Goal: Information Seeking & Learning: Find specific fact

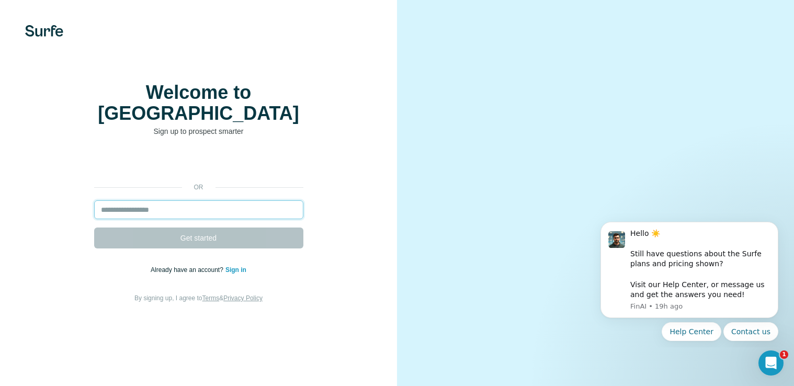
click at [250, 216] on input "email" at bounding box center [198, 209] width 209 height 19
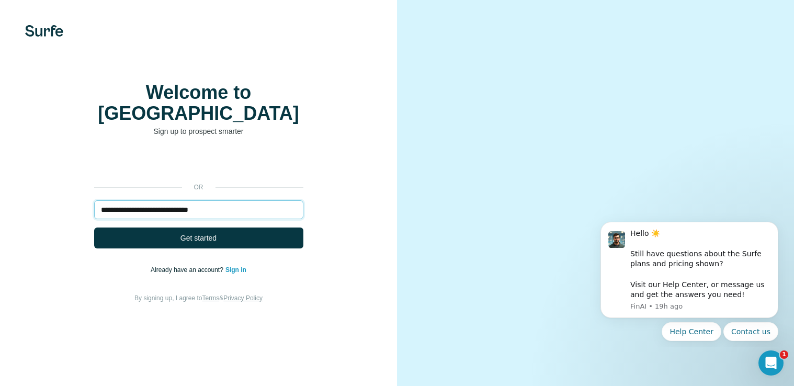
type input "**********"
click at [324, 258] on div "**********" at bounding box center [198, 228] width 355 height 151
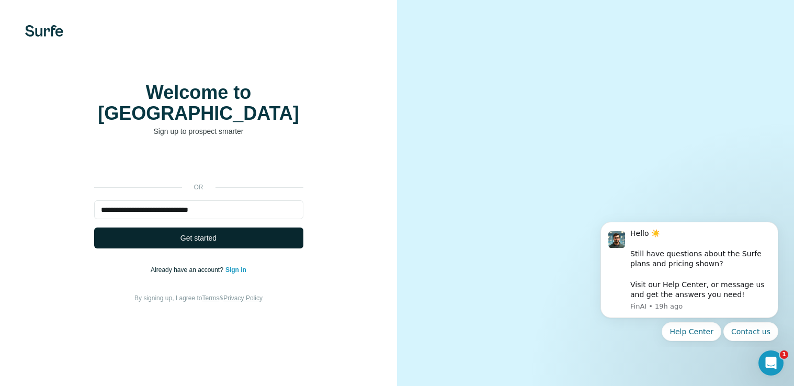
click at [264, 248] on button "Get started" at bounding box center [198, 237] width 209 height 21
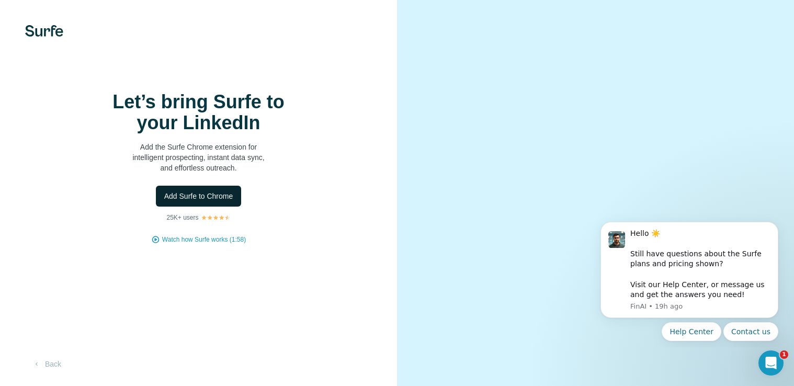
click at [194, 201] on span "Add Surfe to Chrome" at bounding box center [198, 196] width 69 height 10
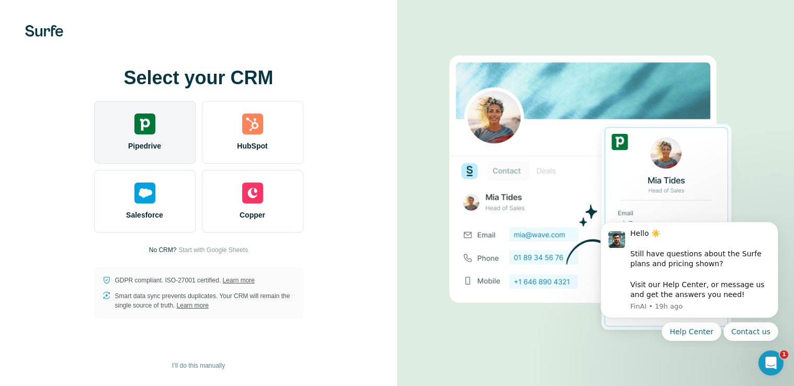
click at [148, 139] on div "Pipedrive" at bounding box center [144, 132] width 101 height 63
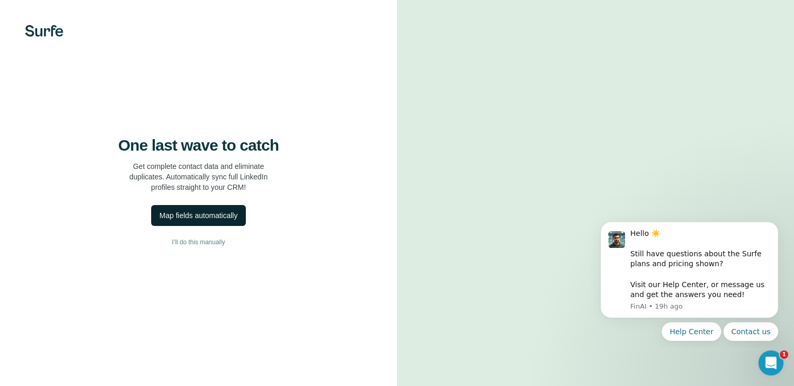
click at [223, 221] on div "Map fields automatically" at bounding box center [198, 215] width 78 height 10
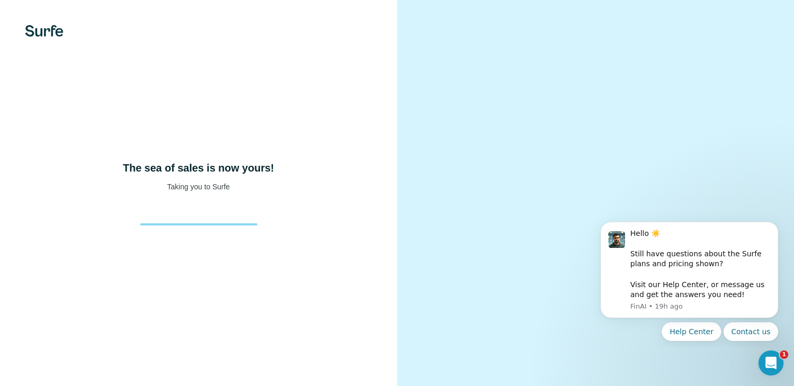
click at [182, 192] on p "Taking you to Surfe" at bounding box center [198, 186] width 63 height 10
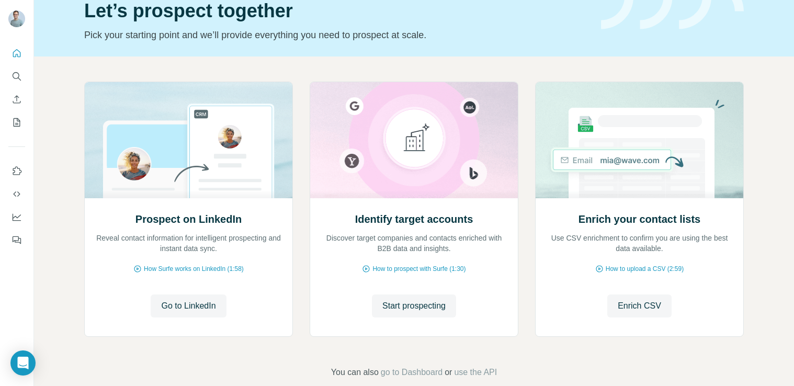
scroll to position [43, 0]
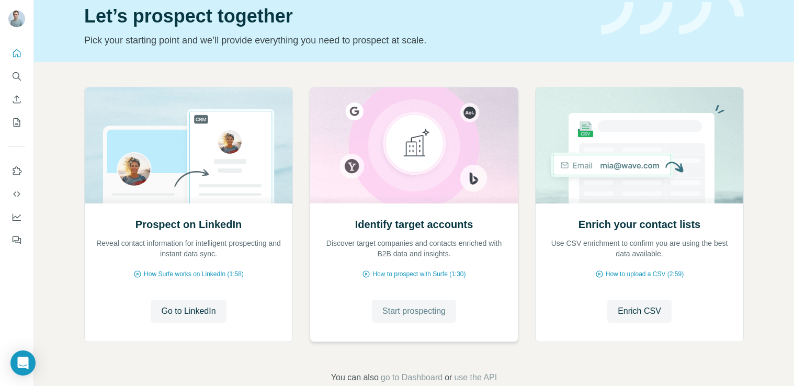
click at [404, 315] on span "Start prospecting" at bounding box center [413, 311] width 63 height 13
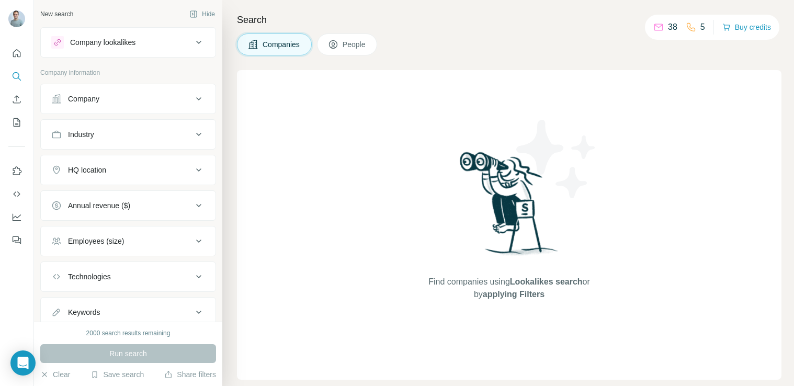
click at [341, 47] on button "People" at bounding box center [347, 44] width 61 height 22
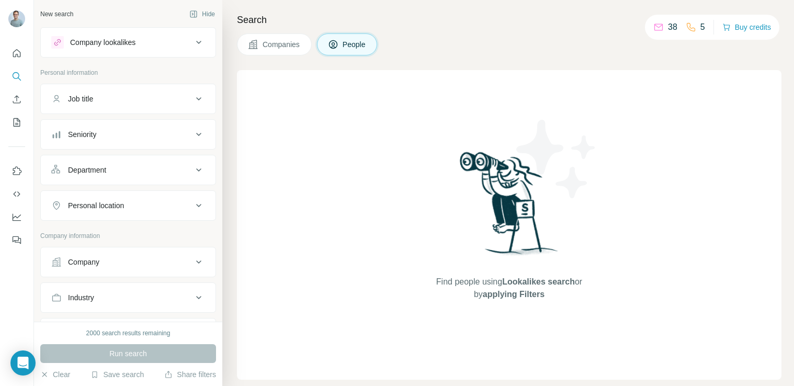
click at [130, 42] on div "Company lookalikes" at bounding box center [102, 42] width 65 height 10
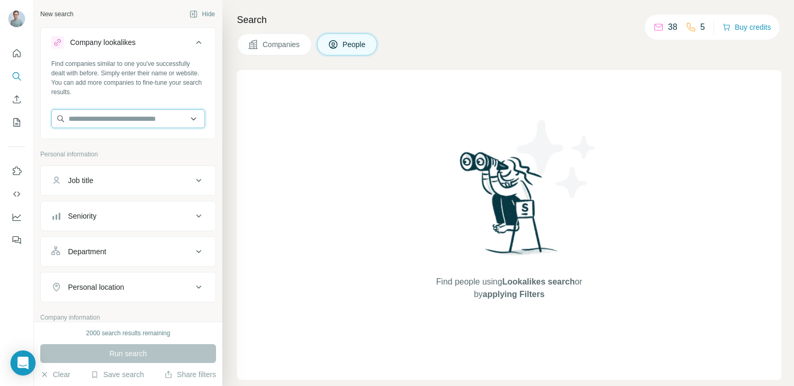
click at [121, 116] on input "text" at bounding box center [128, 118] width 154 height 19
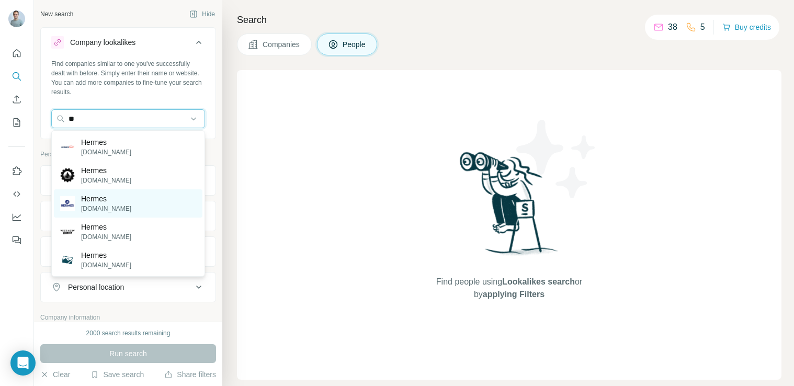
type input "*"
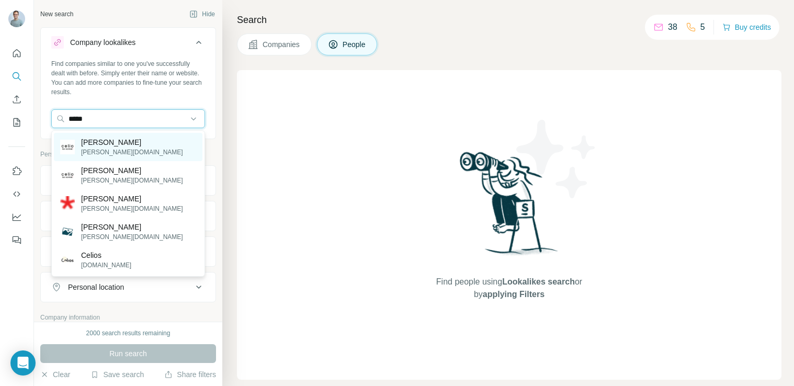
type input "*****"
click at [127, 149] on div "[PERSON_NAME][DOMAIN_NAME]" at bounding box center [128, 147] width 149 height 28
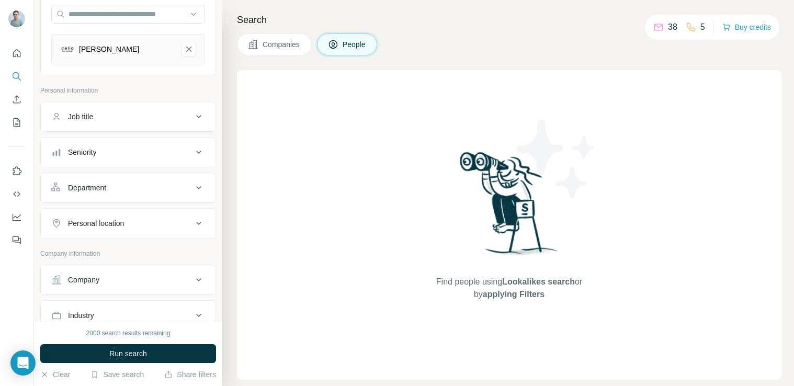
scroll to position [89, 0]
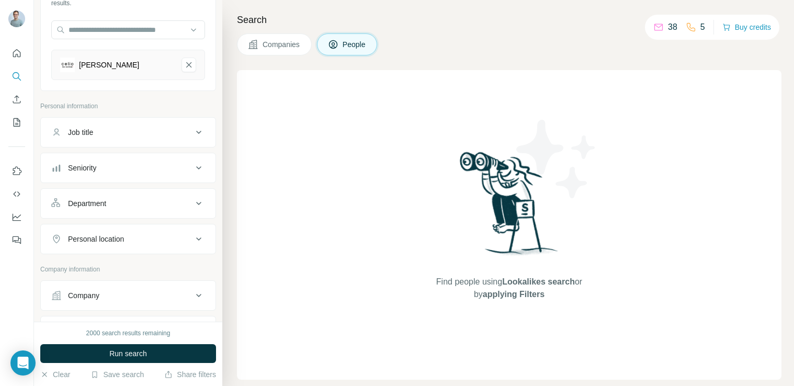
click at [668, 27] on p "38" at bounding box center [672, 27] width 9 height 13
click at [130, 173] on button "Seniority" at bounding box center [128, 167] width 175 height 25
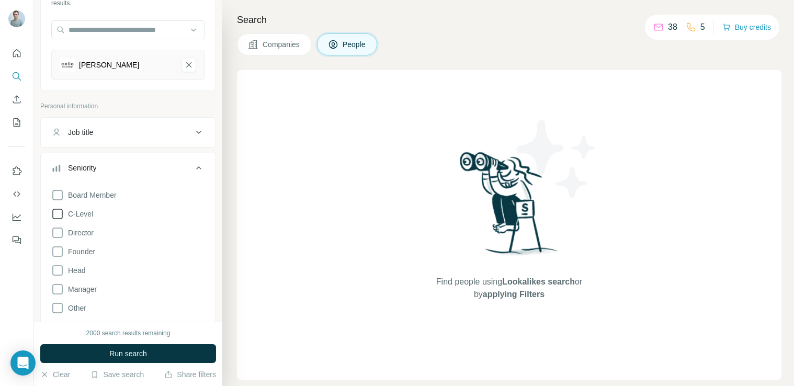
click at [85, 215] on span "C-Level" at bounding box center [78, 214] width 29 height 10
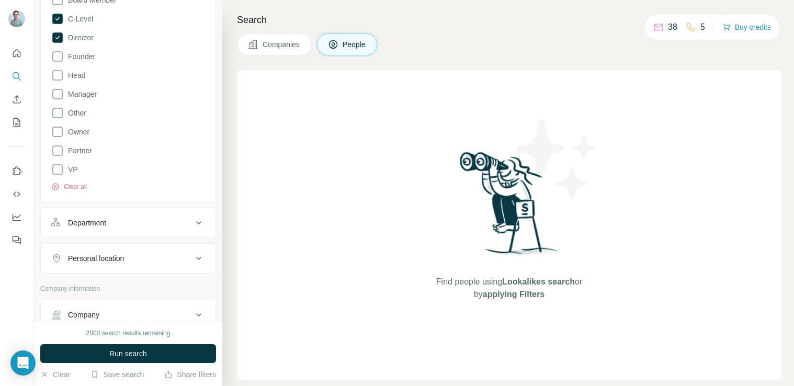
scroll to position [315, 0]
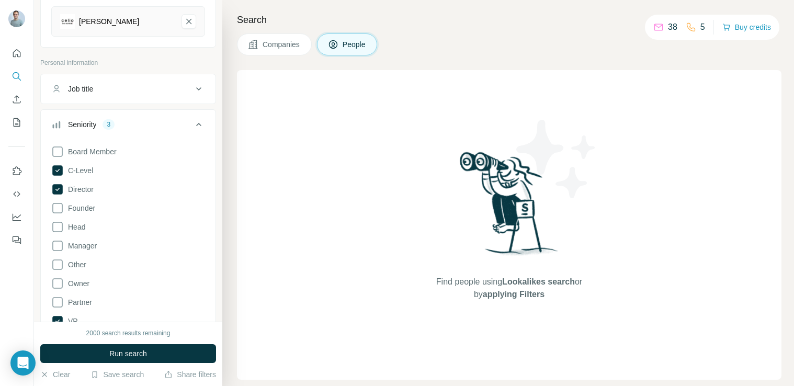
scroll to position [127, 0]
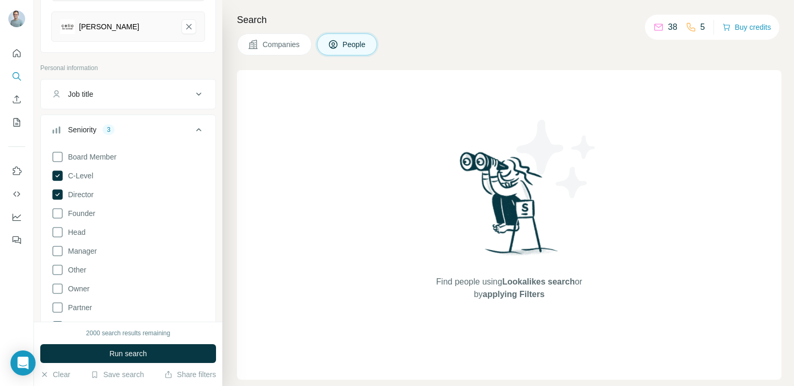
click at [200, 131] on icon at bounding box center [198, 129] width 13 height 13
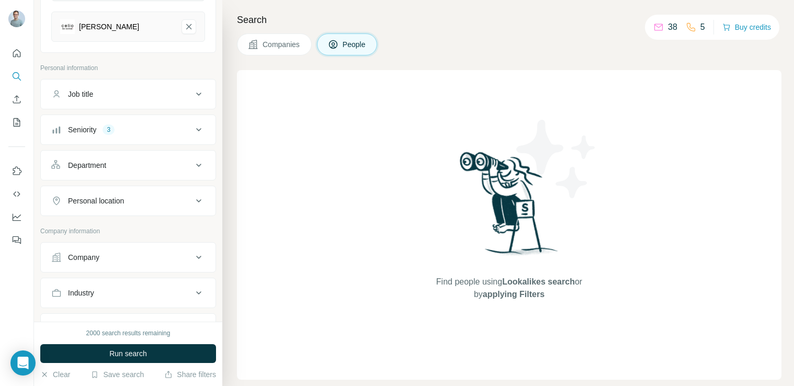
click at [136, 170] on div "Department" at bounding box center [121, 165] width 141 height 10
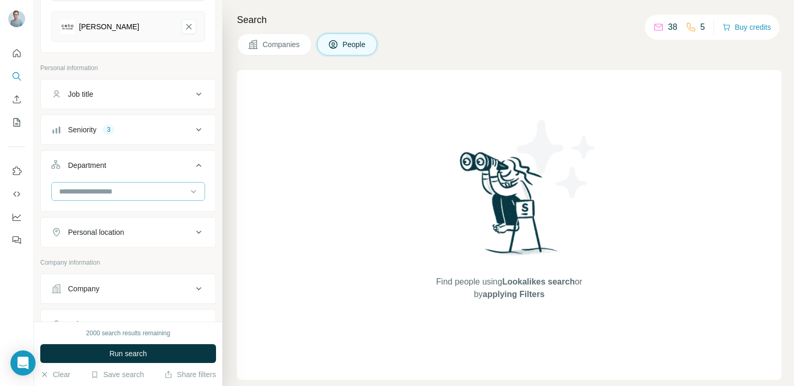
click at [132, 187] on input at bounding box center [122, 192] width 129 height 12
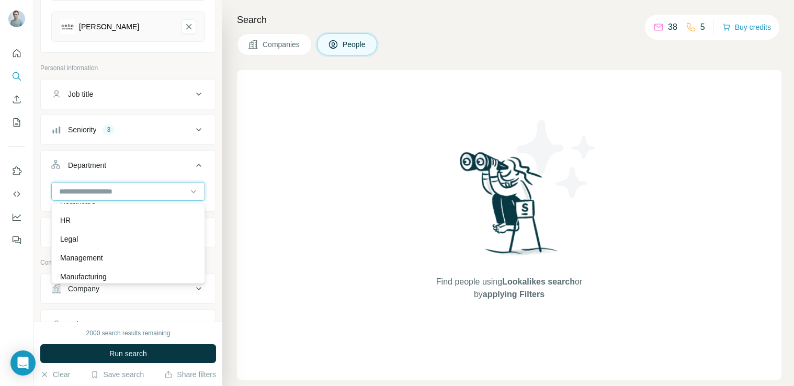
scroll to position [0, 0]
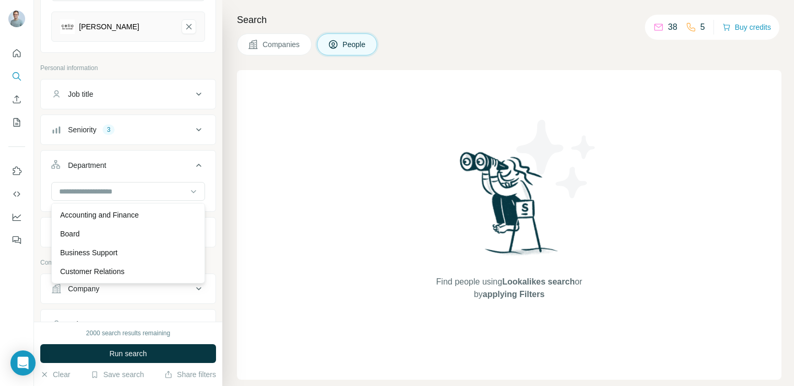
click at [222, 173] on div "Search Companies People Find people using Lookalikes search or by applying Filt…" at bounding box center [508, 193] width 572 height 386
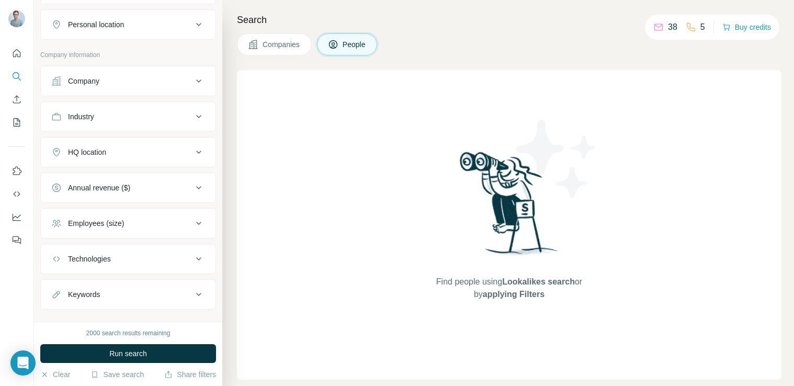
scroll to position [336, 0]
click at [159, 218] on div "Employees (size)" at bounding box center [121, 221] width 141 height 10
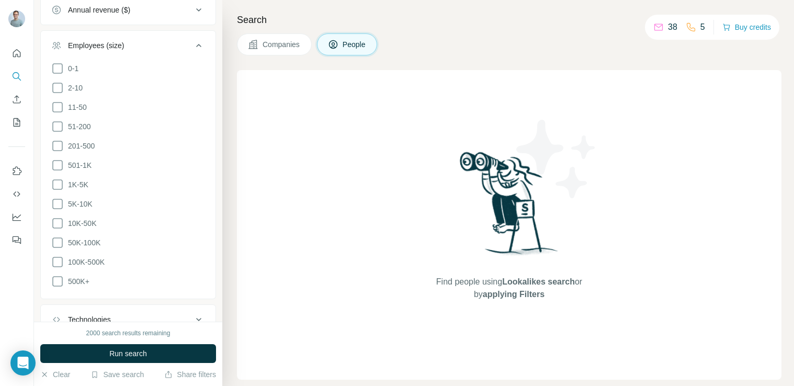
scroll to position [516, 0]
click at [65, 164] on span "501-1K" at bounding box center [78, 162] width 28 height 10
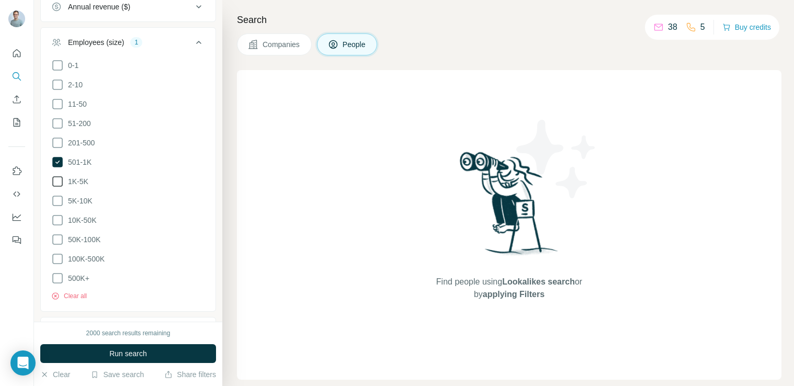
click at [61, 181] on icon at bounding box center [57, 181] width 13 height 13
click at [56, 199] on icon at bounding box center [57, 201] width 13 height 13
click at [56, 220] on icon at bounding box center [57, 220] width 13 height 13
click at [58, 236] on icon at bounding box center [57, 239] width 13 height 13
click at [60, 253] on icon at bounding box center [57, 259] width 13 height 13
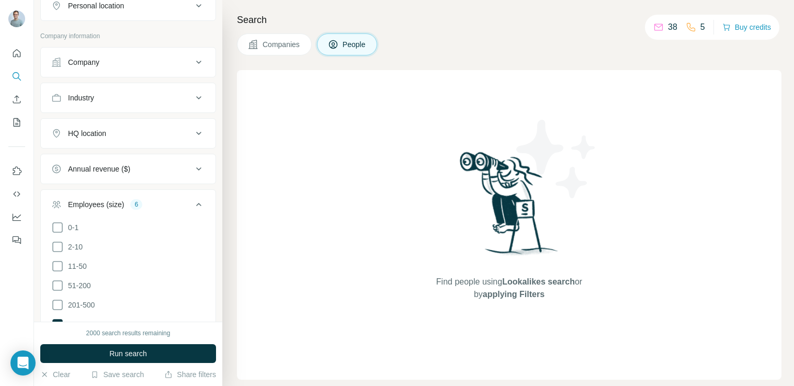
scroll to position [353, 0]
click at [138, 136] on div "HQ location" at bounding box center [121, 134] width 141 height 10
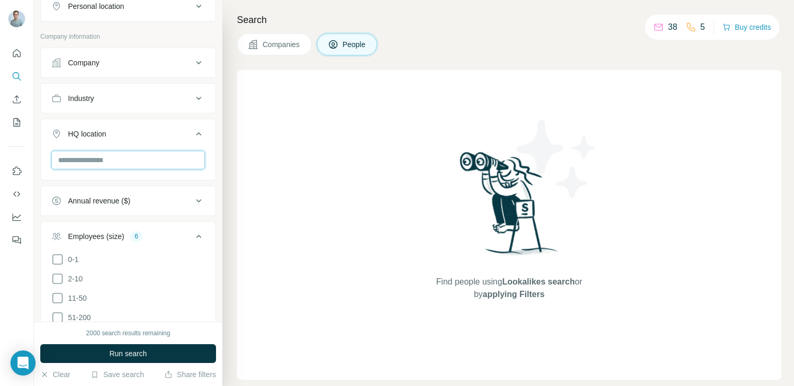
click at [115, 160] on input "text" at bounding box center [128, 160] width 154 height 19
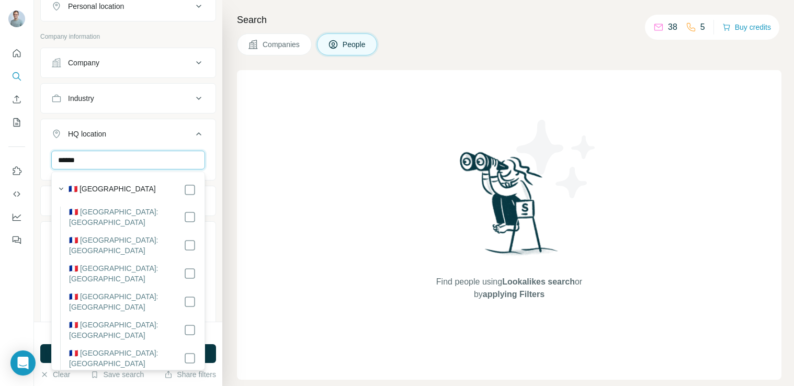
type input "******"
click at [92, 187] on label "🇫🇷 [GEOGRAPHIC_DATA]" at bounding box center [112, 190] width 87 height 13
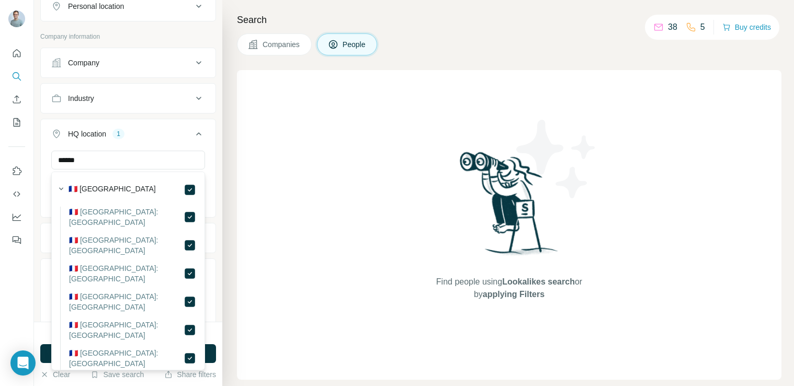
click at [199, 133] on icon at bounding box center [198, 134] width 13 height 13
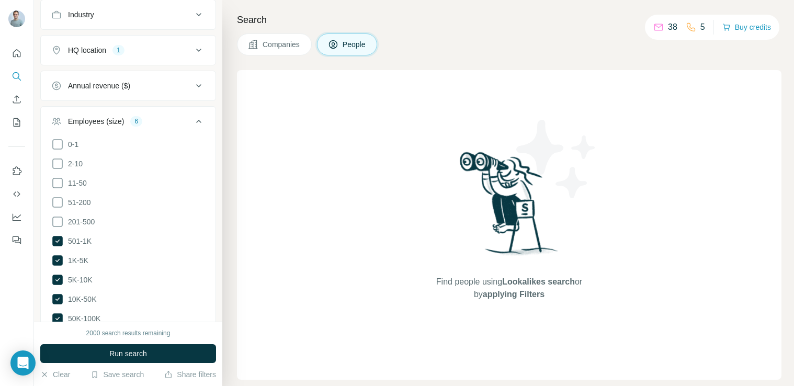
click at [196, 123] on icon at bounding box center [198, 121] width 13 height 13
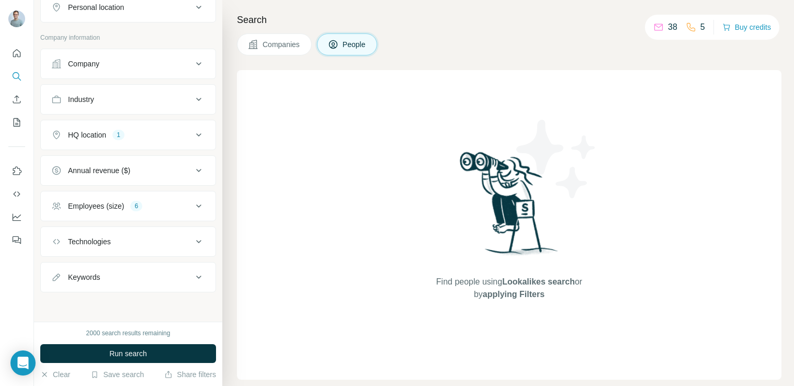
click at [121, 241] on div "Technologies" at bounding box center [121, 241] width 141 height 10
click at [122, 266] on input "text" at bounding box center [128, 267] width 154 height 19
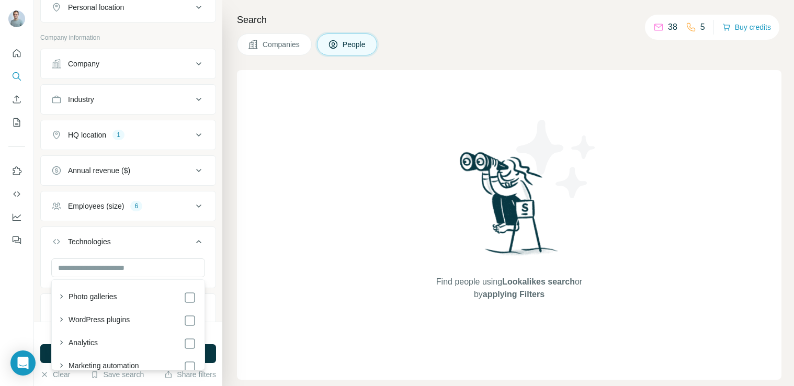
click at [226, 229] on div "Search Companies People Find people using Lookalikes search or by applying Filt…" at bounding box center [508, 193] width 572 height 386
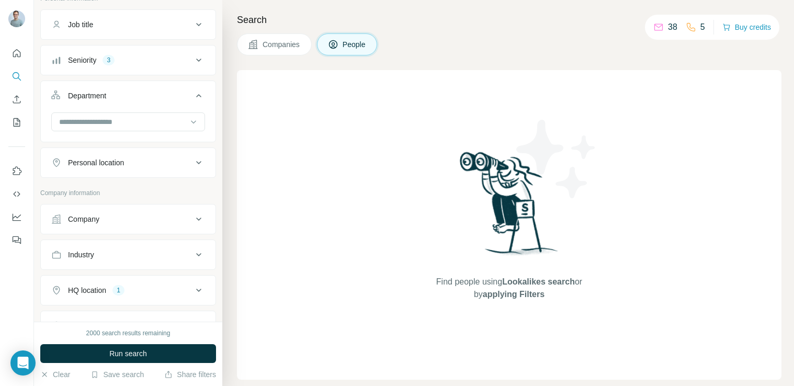
scroll to position [196, 0]
click at [158, 257] on div "Industry" at bounding box center [121, 255] width 141 height 10
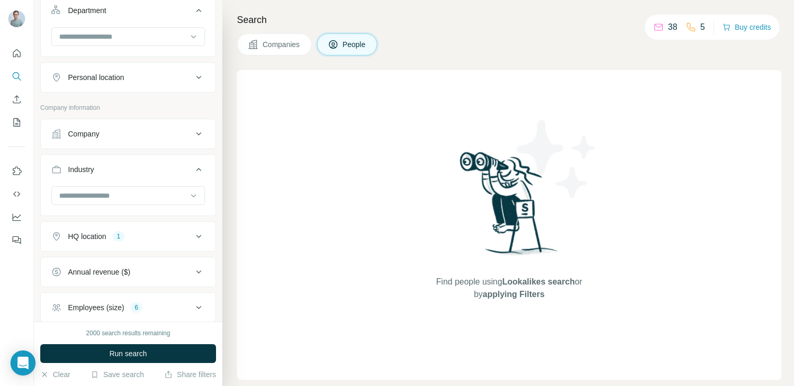
scroll to position [295, 0]
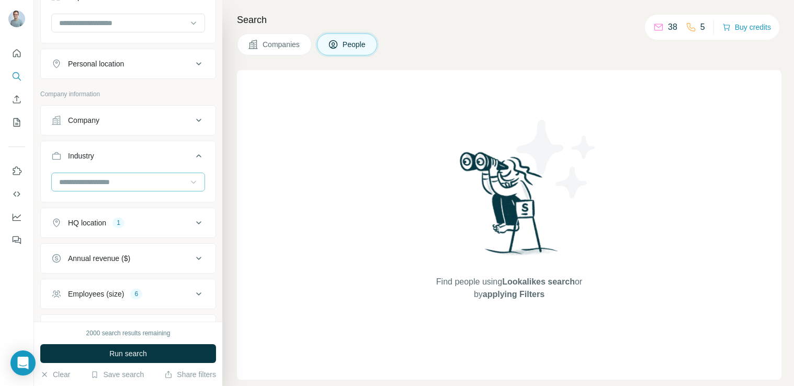
click at [190, 180] on icon at bounding box center [193, 182] width 10 height 10
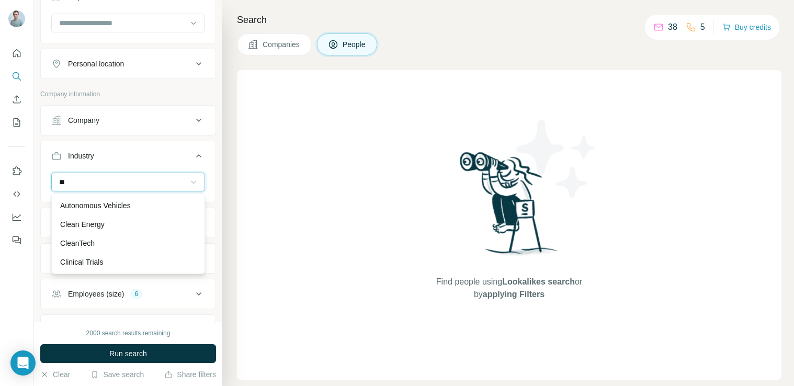
type input "*"
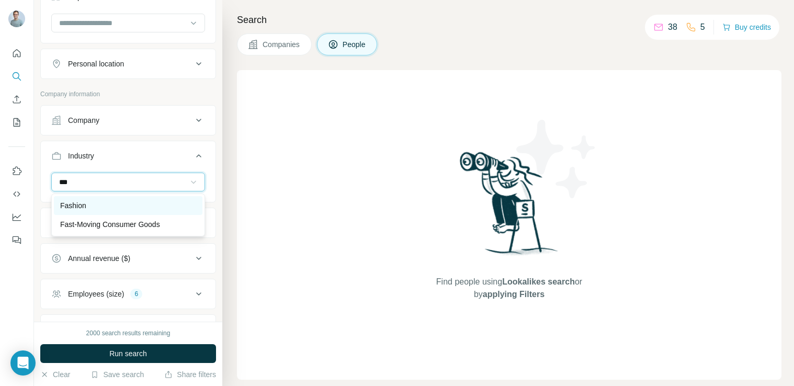
type input "***"
click at [105, 207] on div "Fashion" at bounding box center [128, 205] width 136 height 10
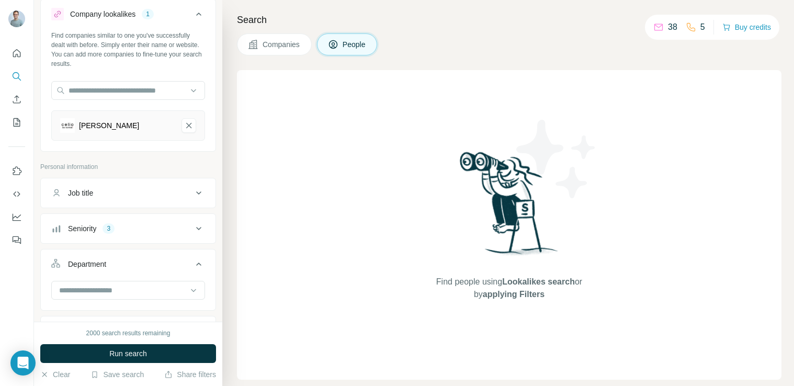
scroll to position [28, 0]
click at [196, 191] on icon at bounding box center [198, 193] width 13 height 13
click at [150, 222] on input "text" at bounding box center [117, 219] width 133 height 19
type input "**********"
click at [153, 220] on input "text" at bounding box center [117, 219] width 133 height 19
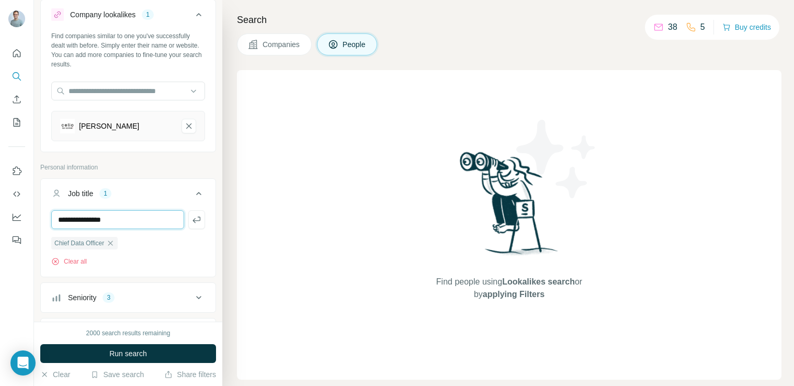
type input "**********"
type input "***"
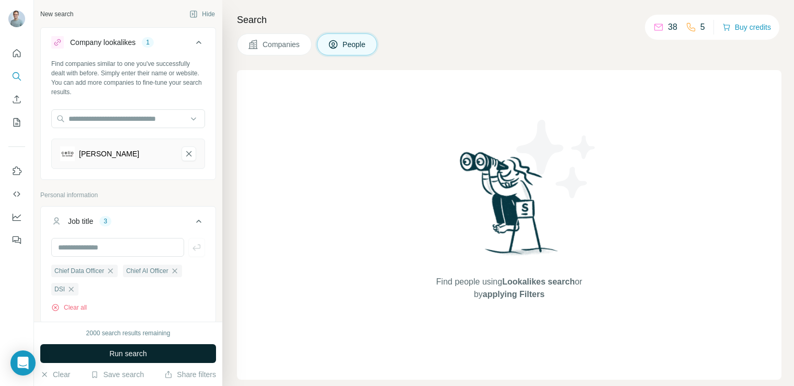
click at [157, 353] on button "Run search" at bounding box center [128, 353] width 176 height 19
